Goal: Information Seeking & Learning: Learn about a topic

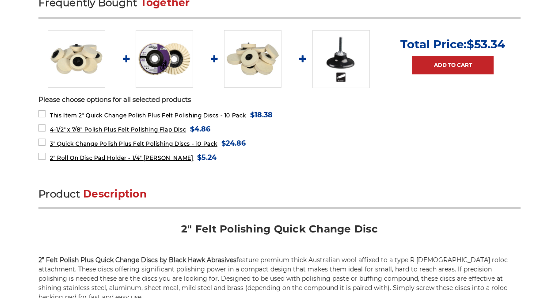
click at [314, 50] on link at bounding box center [341, 58] width 57 height 57
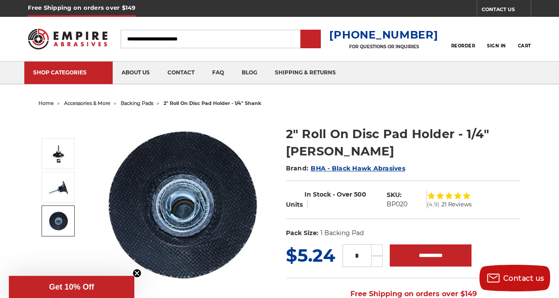
click at [46, 220] on link at bounding box center [58, 220] width 33 height 31
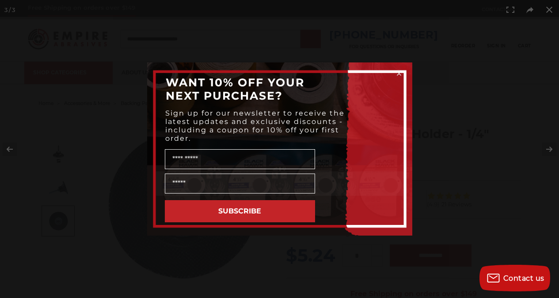
click at [396, 72] on circle "Close dialog" at bounding box center [399, 73] width 8 height 8
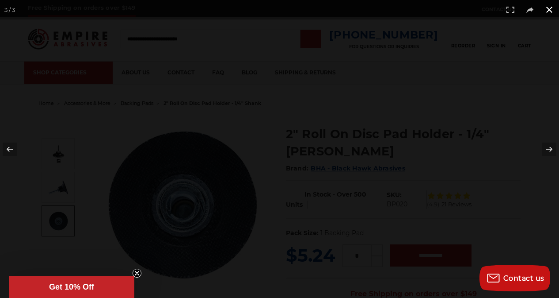
click at [457, 31] on div at bounding box center [279, 149] width 559 height 298
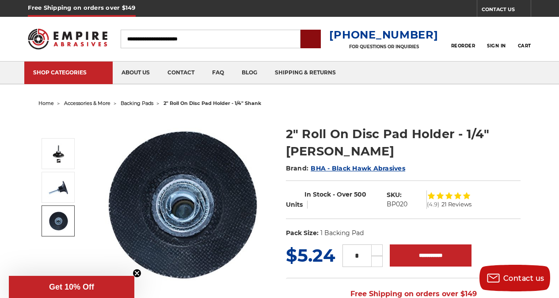
click at [320, 44] on input "submit" at bounding box center [311, 40] width 18 height 18
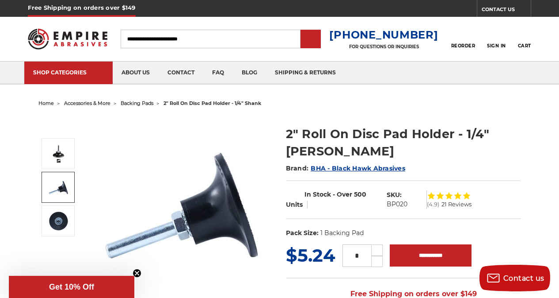
click at [61, 184] on link at bounding box center [58, 187] width 33 height 31
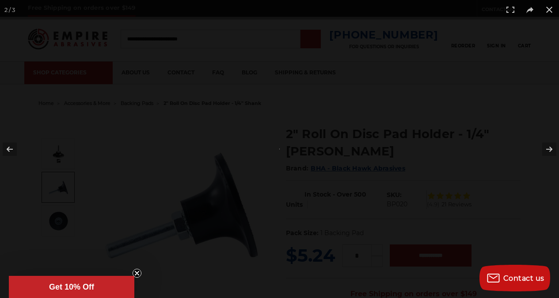
click at [324, 32] on div at bounding box center [279, 149] width 559 height 298
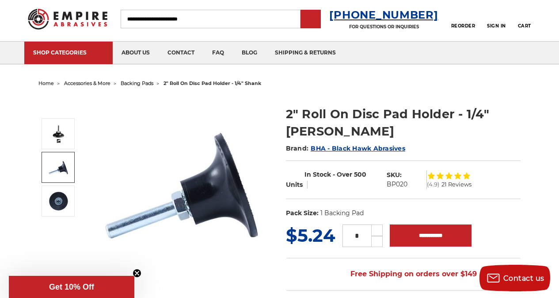
scroll to position [74, 0]
